Goal: Transaction & Acquisition: Download file/media

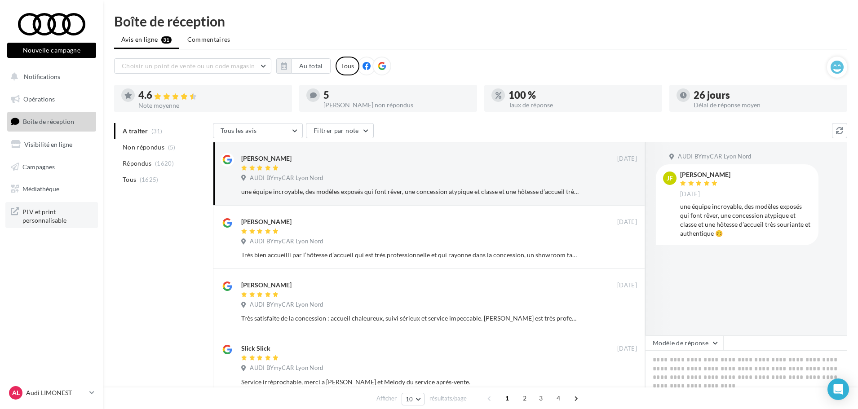
click at [53, 208] on span "PLV et print personnalisable" at bounding box center [57, 215] width 70 height 19
click at [68, 96] on link "Opérations" at bounding box center [51, 99] width 93 height 19
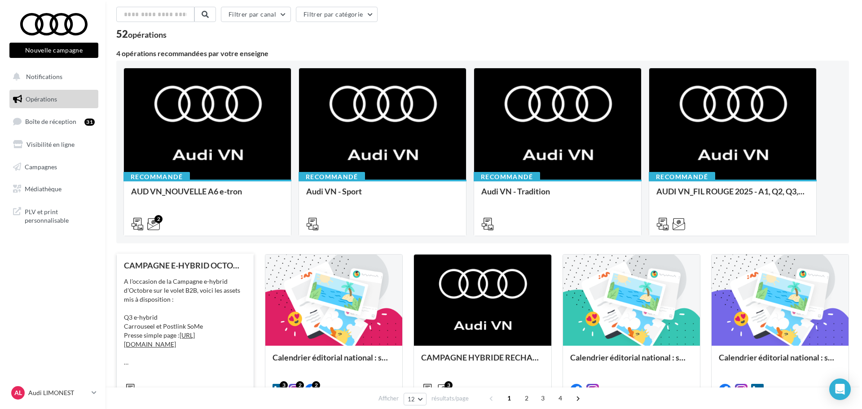
scroll to position [90, 0]
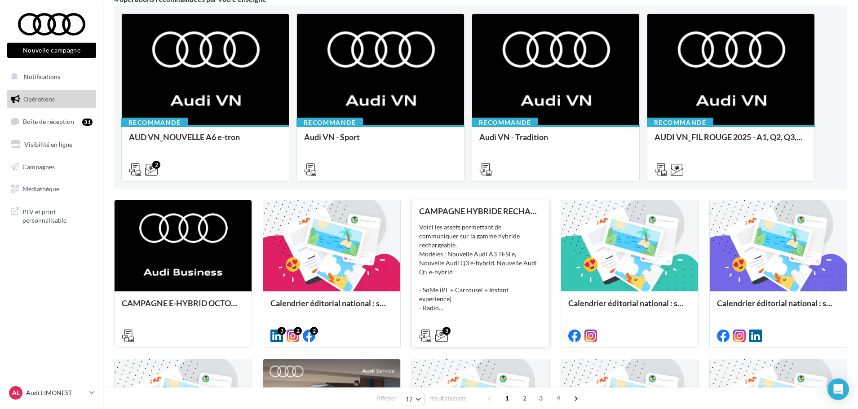
click at [520, 239] on div "Voici les assets permettant de communiquer sur la gamme hybride rechargeable. M…" at bounding box center [480, 268] width 123 height 90
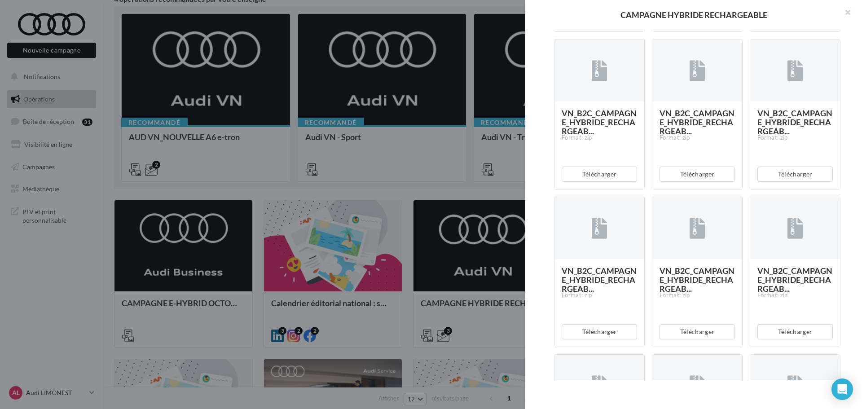
scroll to position [2080, 0]
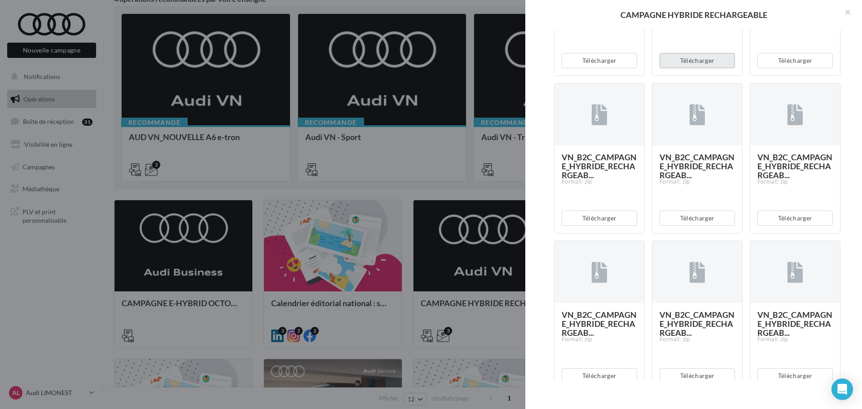
click at [692, 68] on button "Télécharger" at bounding box center [697, 60] width 75 height 15
click at [607, 68] on button "Télécharger" at bounding box center [599, 60] width 75 height 15
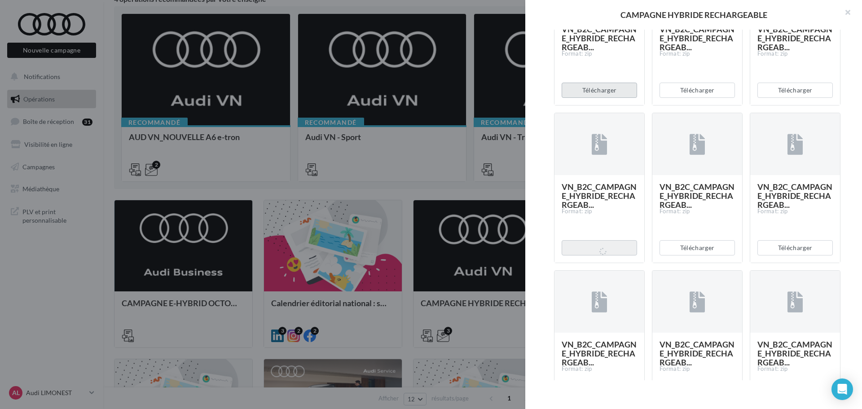
scroll to position [1811, 0]
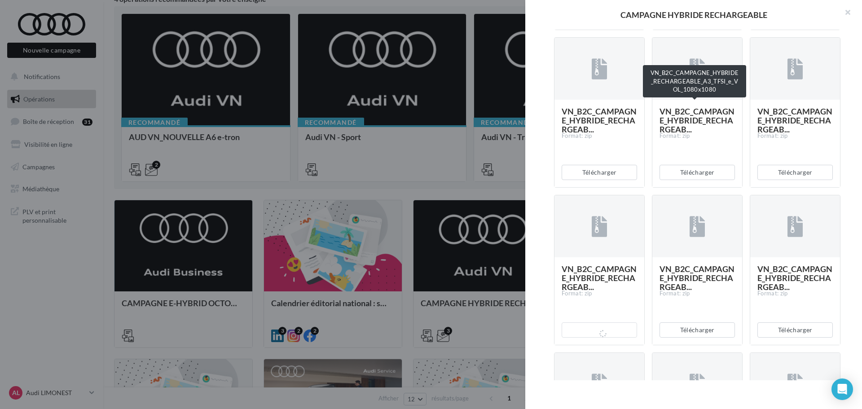
click at [688, 30] on div "Télécharger" at bounding box center [697, 15] width 90 height 30
click at [690, 22] on button "Télécharger" at bounding box center [697, 14] width 75 height 15
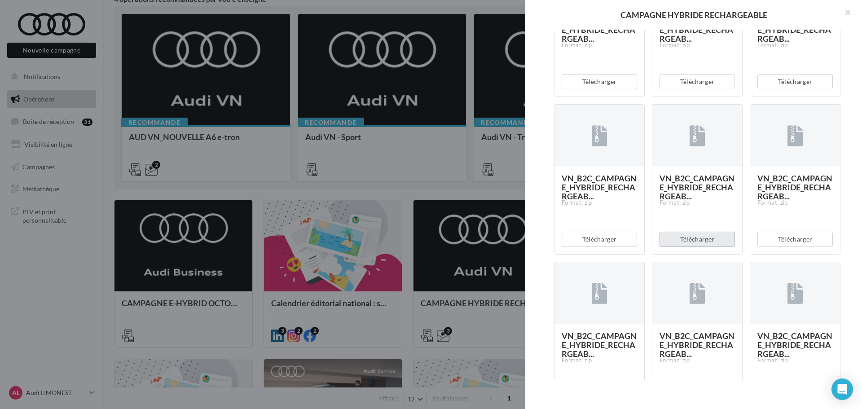
scroll to position [1317, 0]
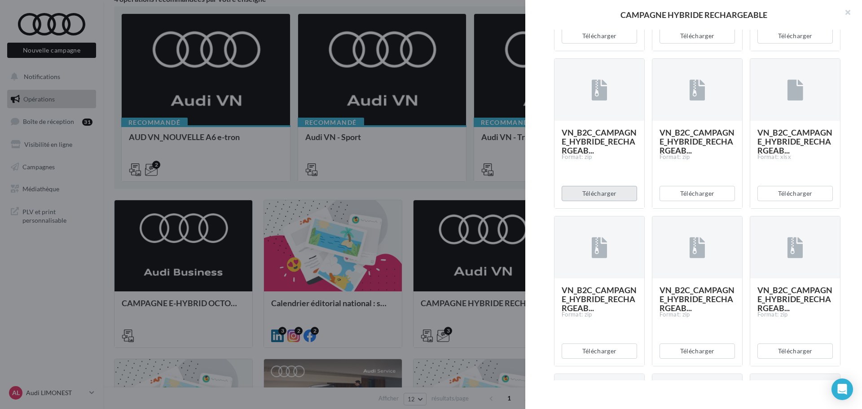
click at [612, 201] on button "Télécharger" at bounding box center [599, 193] width 75 height 15
